Goal: Check status: Check status

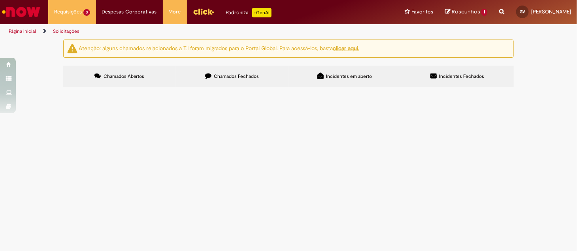
click at [0, 0] on div at bounding box center [0, 0] width 0 height 0
click at [230, 71] on label "Chamados Fechados" at bounding box center [232, 76] width 113 height 21
click at [347, 76] on span "Incidentes em aberto" at bounding box center [349, 76] width 46 height 6
click at [444, 78] on span "Incidentes Fechados" at bounding box center [461, 76] width 45 height 6
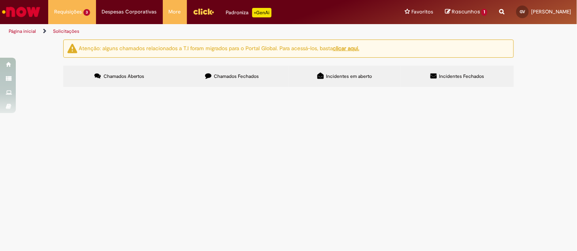
click at [134, 81] on label "Chamados Abertos" at bounding box center [119, 76] width 113 height 21
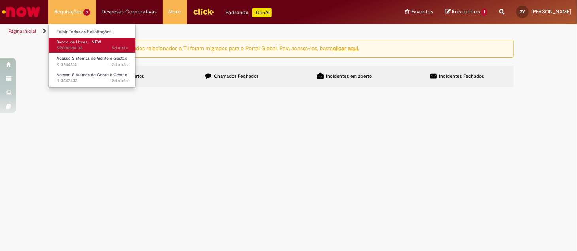
click at [88, 49] on span "5d atrás 5 dias atrás SR000584138" at bounding box center [91, 48] width 71 height 6
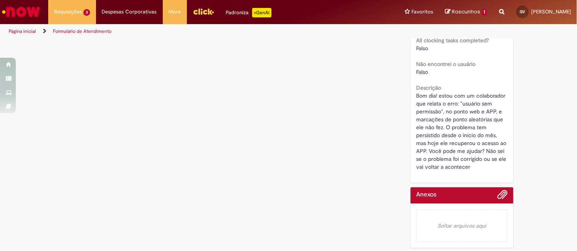
scroll to position [186, 0]
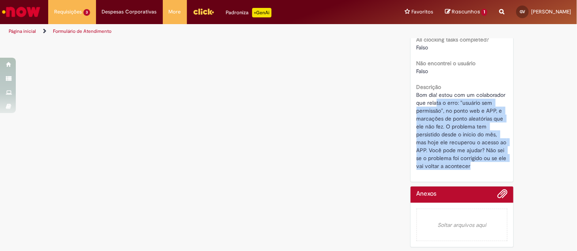
drag, startPoint x: 435, startPoint y: 102, endPoint x: 473, endPoint y: 165, distance: 73.4
click at [473, 165] on div "Bom dia! estou com um colaborador que relata o erro: "usuário sem permissão", n…" at bounding box center [461, 130] width 91 height 79
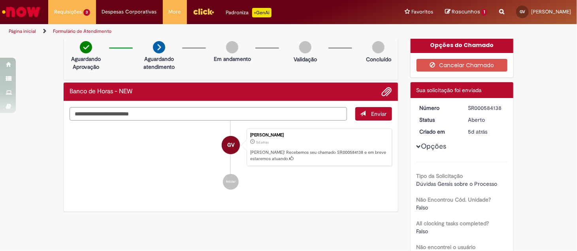
scroll to position [0, 0]
